Goal: Transaction & Acquisition: Purchase product/service

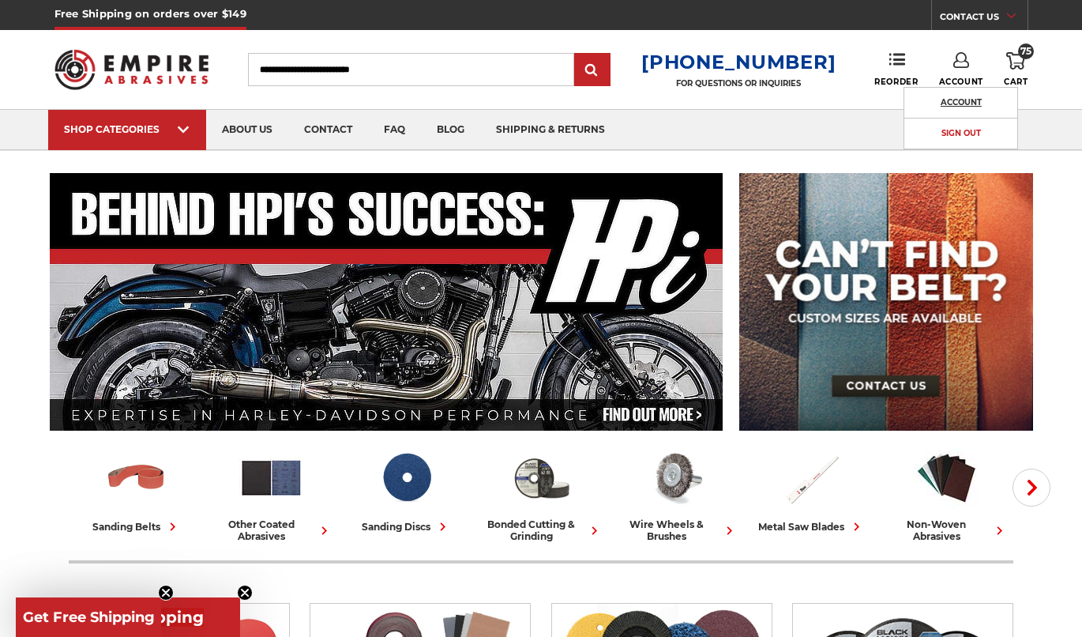
click at [957, 111] on link "Account" at bounding box center [960, 103] width 113 height 30
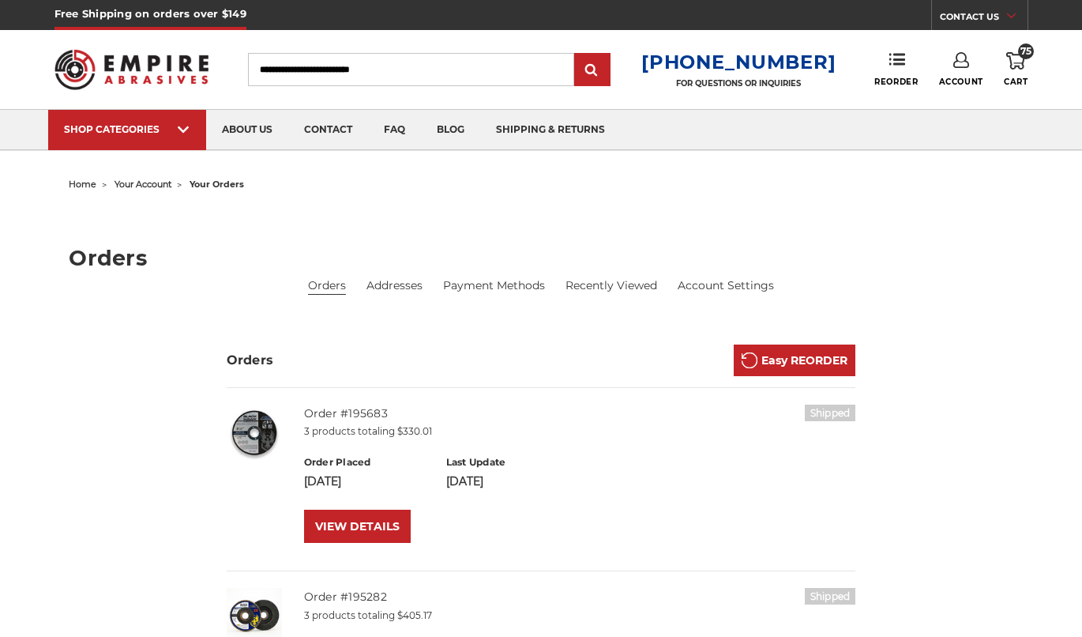
click at [1015, 70] on link "75 Cart" at bounding box center [1016, 69] width 24 height 35
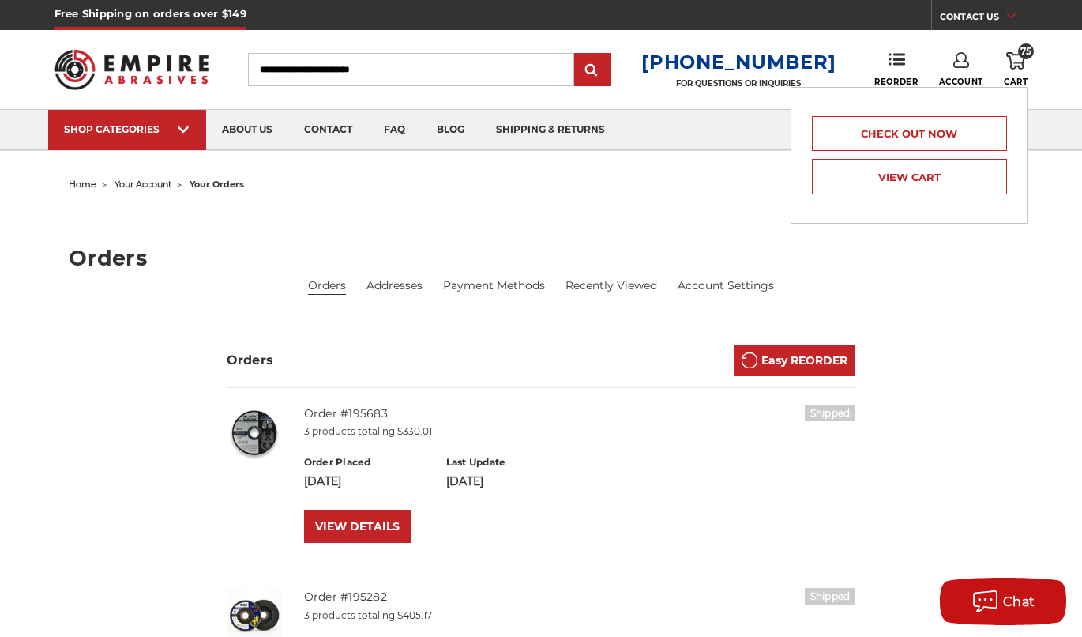
click at [1013, 58] on icon at bounding box center [1015, 60] width 19 height 17
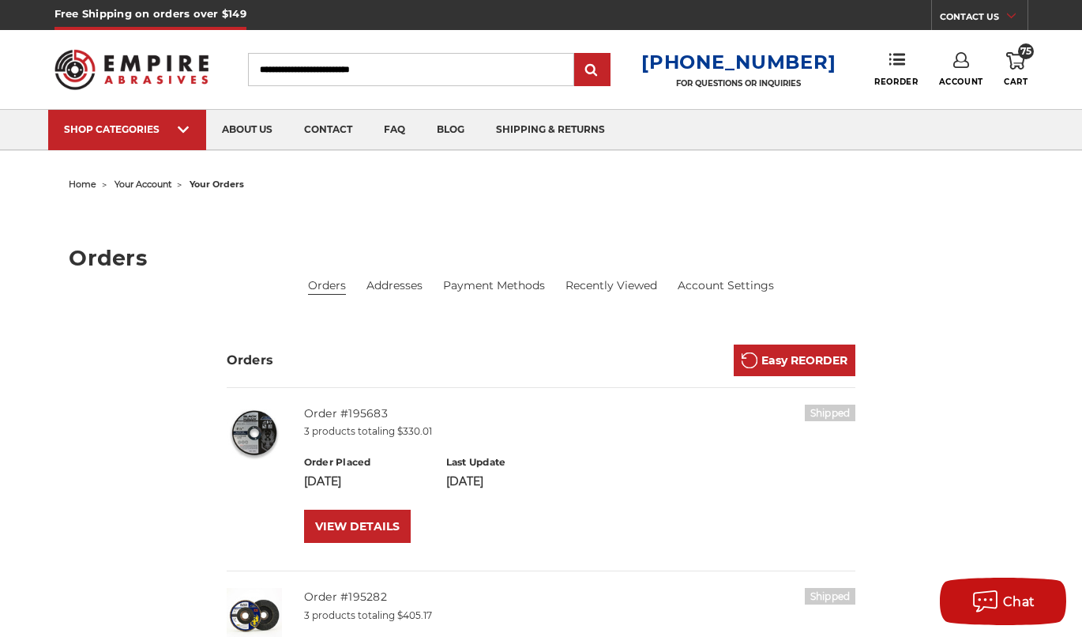
click at [1021, 57] on span "75" at bounding box center [1026, 51] width 16 height 16
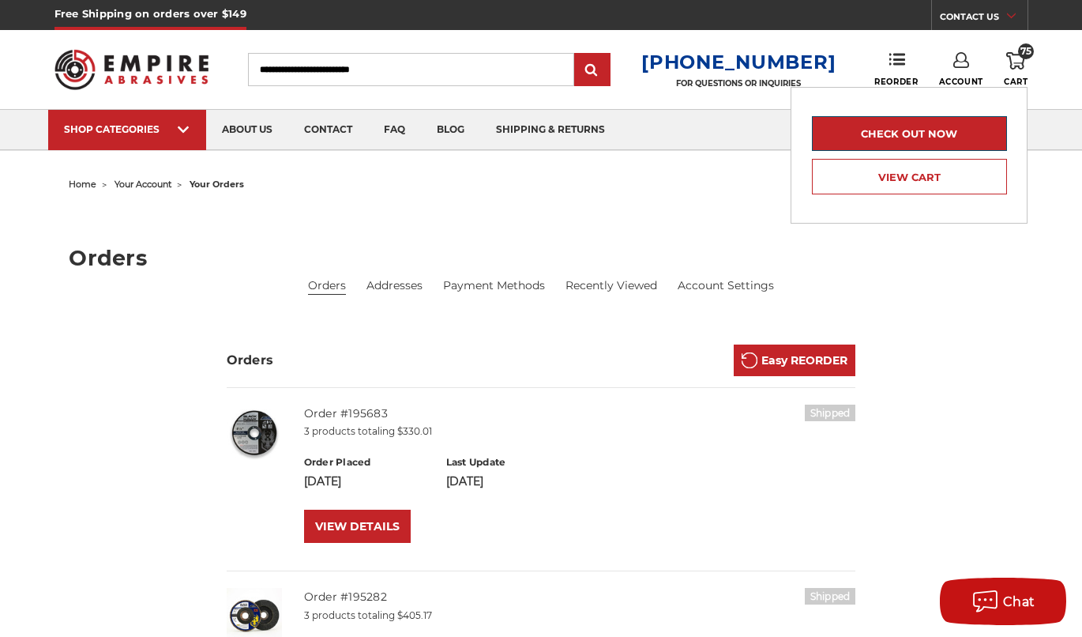
click at [945, 117] on link "Check out now" at bounding box center [909, 133] width 194 height 35
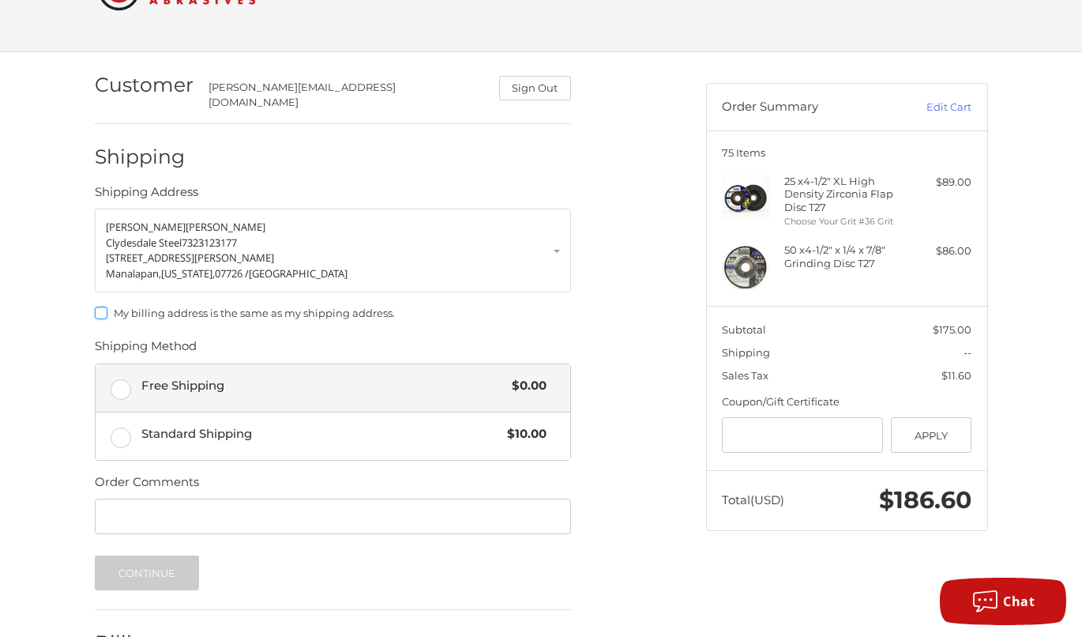
scroll to position [79, 0]
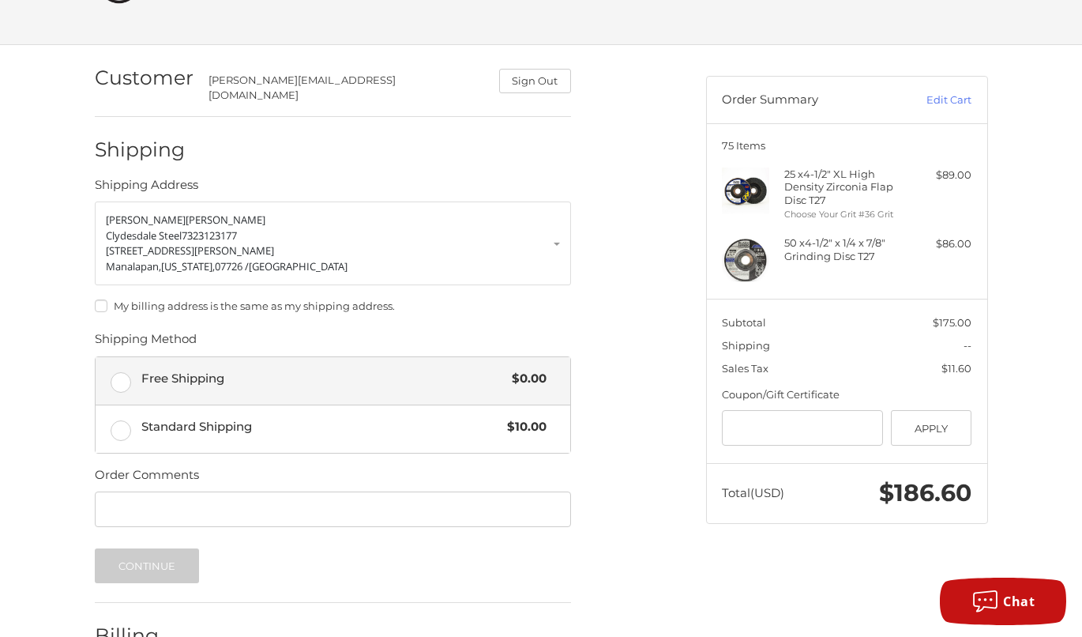
click at [404, 379] on div "Free Shipping $0.00" at bounding box center [343, 378] width 405 height 22
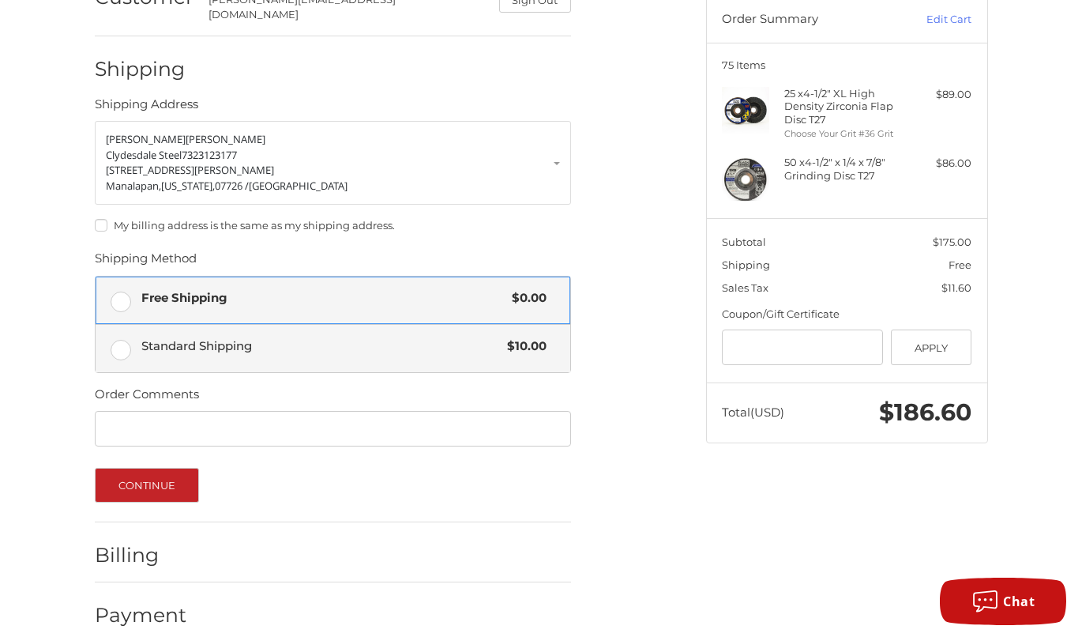
scroll to position [171, 0]
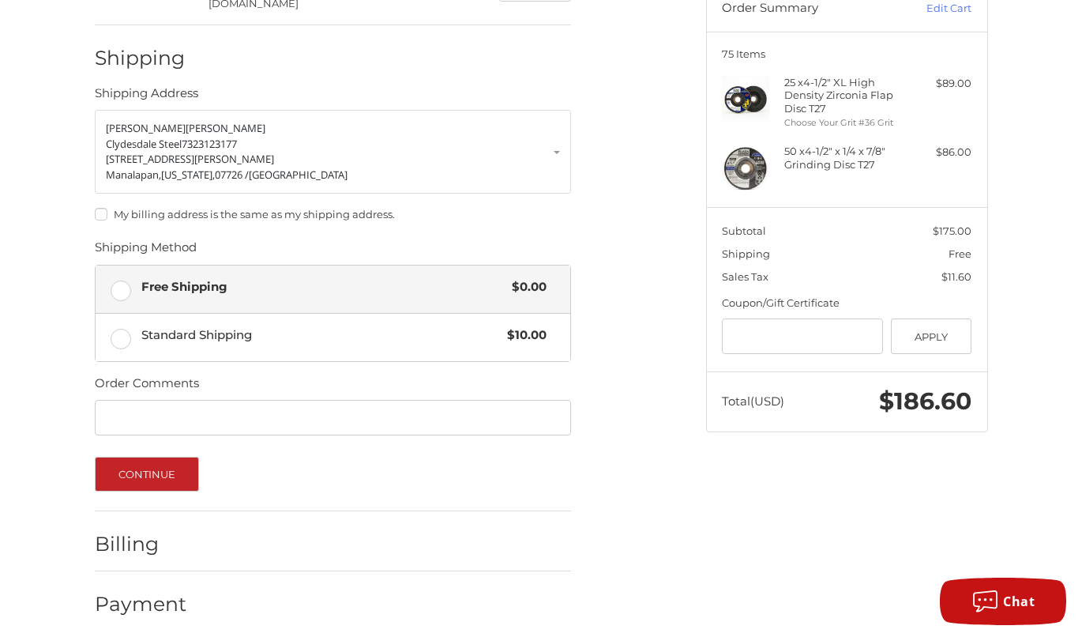
click at [116, 484] on li "Shipping Shipping Address Matt Mogilski Clydesdale Steel 7323123177 4 Greenfiel…" at bounding box center [333, 268] width 476 height 486
click at [126, 471] on button "Continue" at bounding box center [147, 474] width 105 height 35
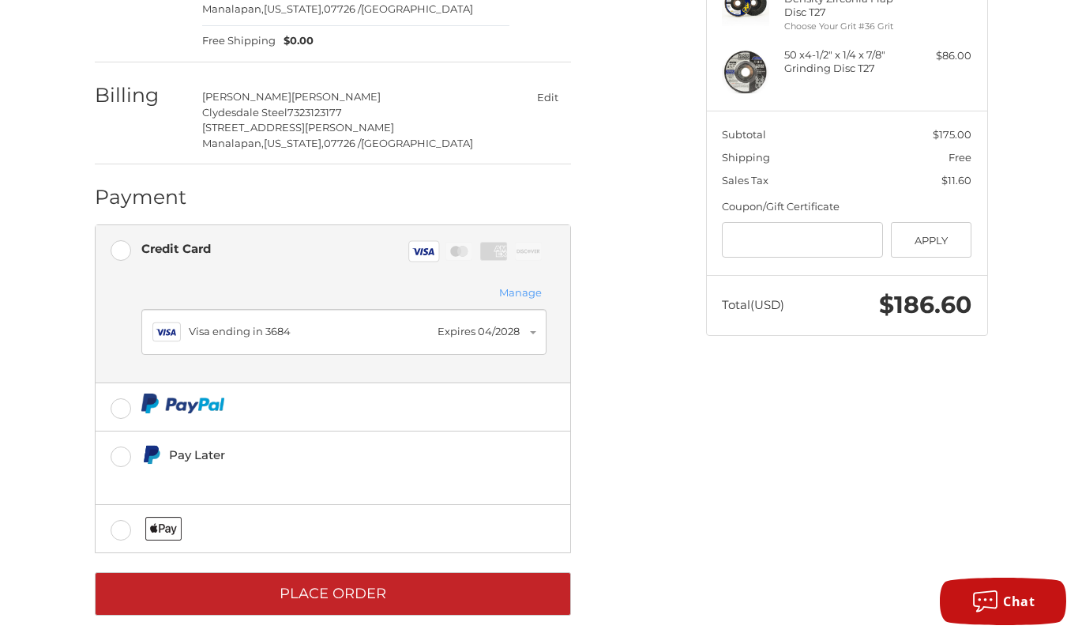
scroll to position [270, 0]
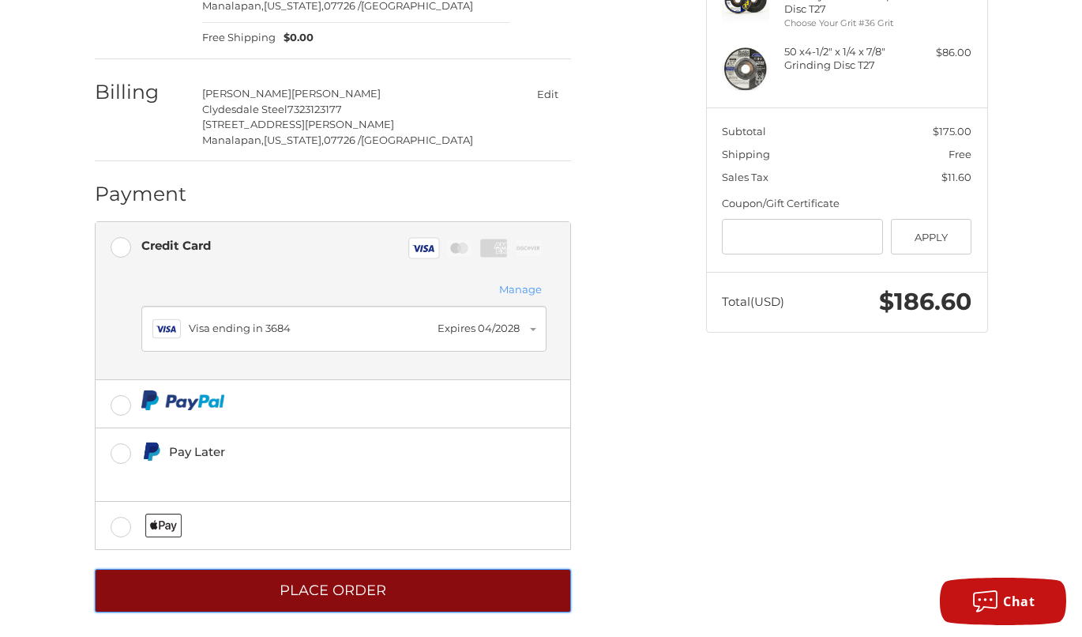
click at [355, 595] on button "Place Order" at bounding box center [333, 590] width 476 height 43
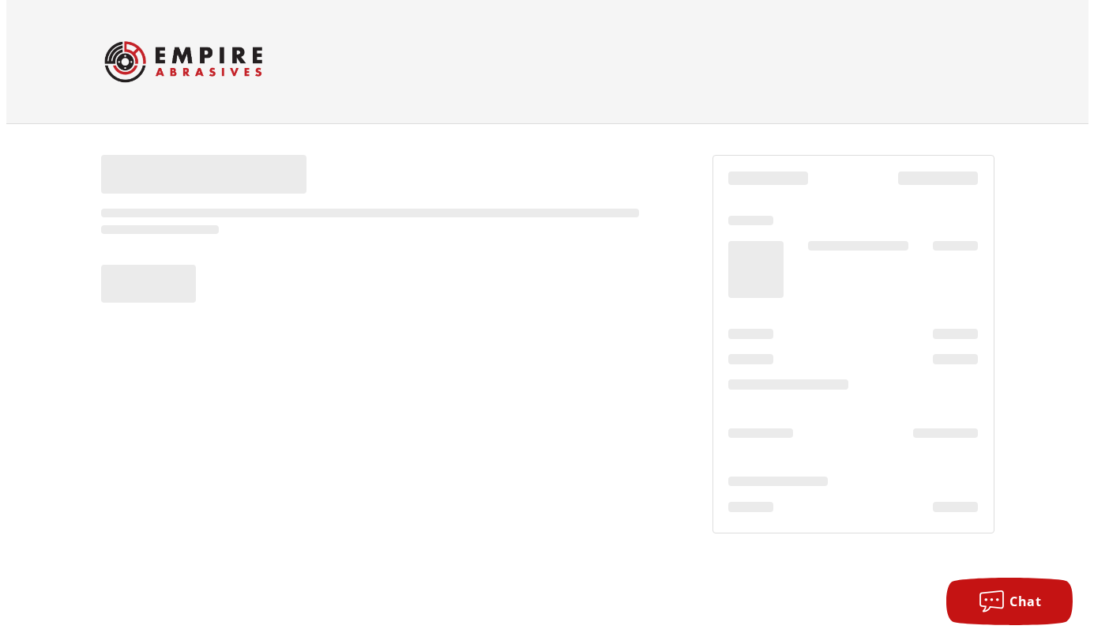
scroll to position [0, 0]
